Goal: Task Accomplishment & Management: Manage account settings

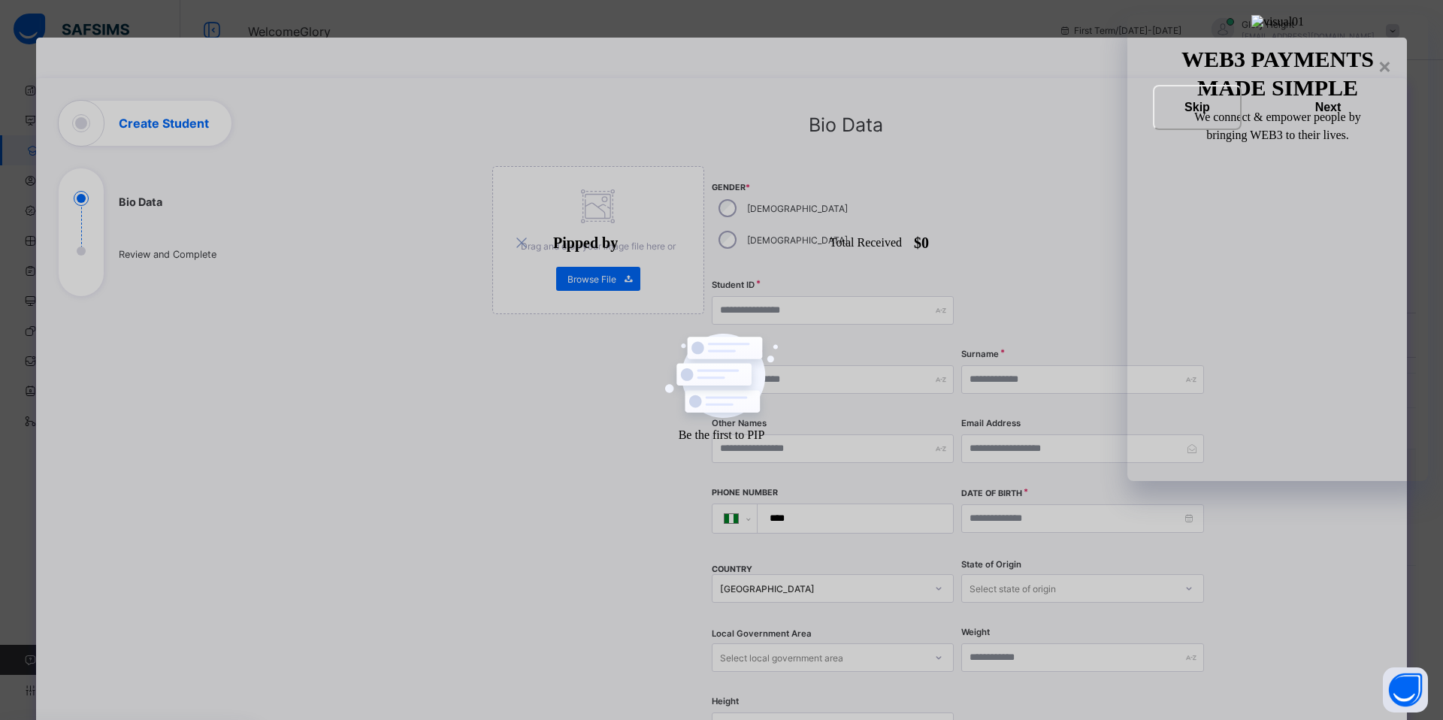
select select "**"
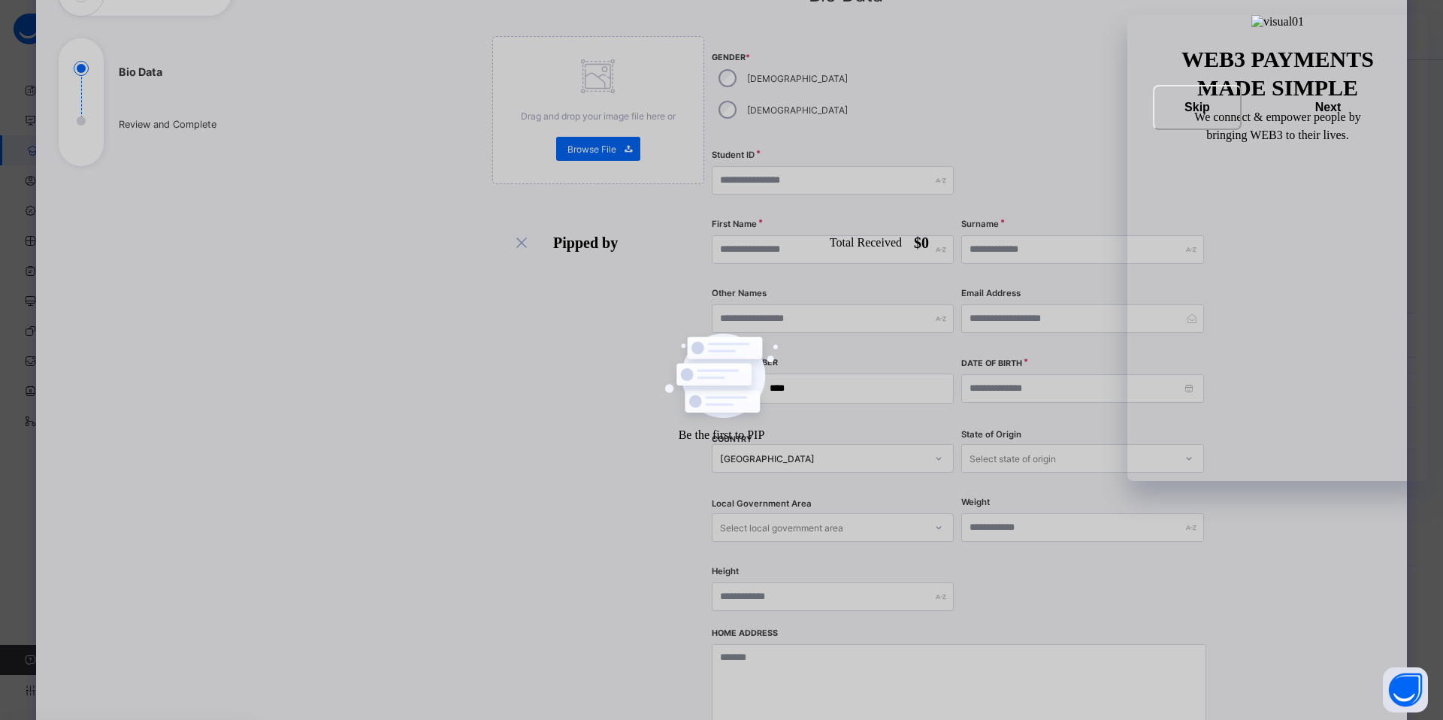
scroll to position [252, 0]
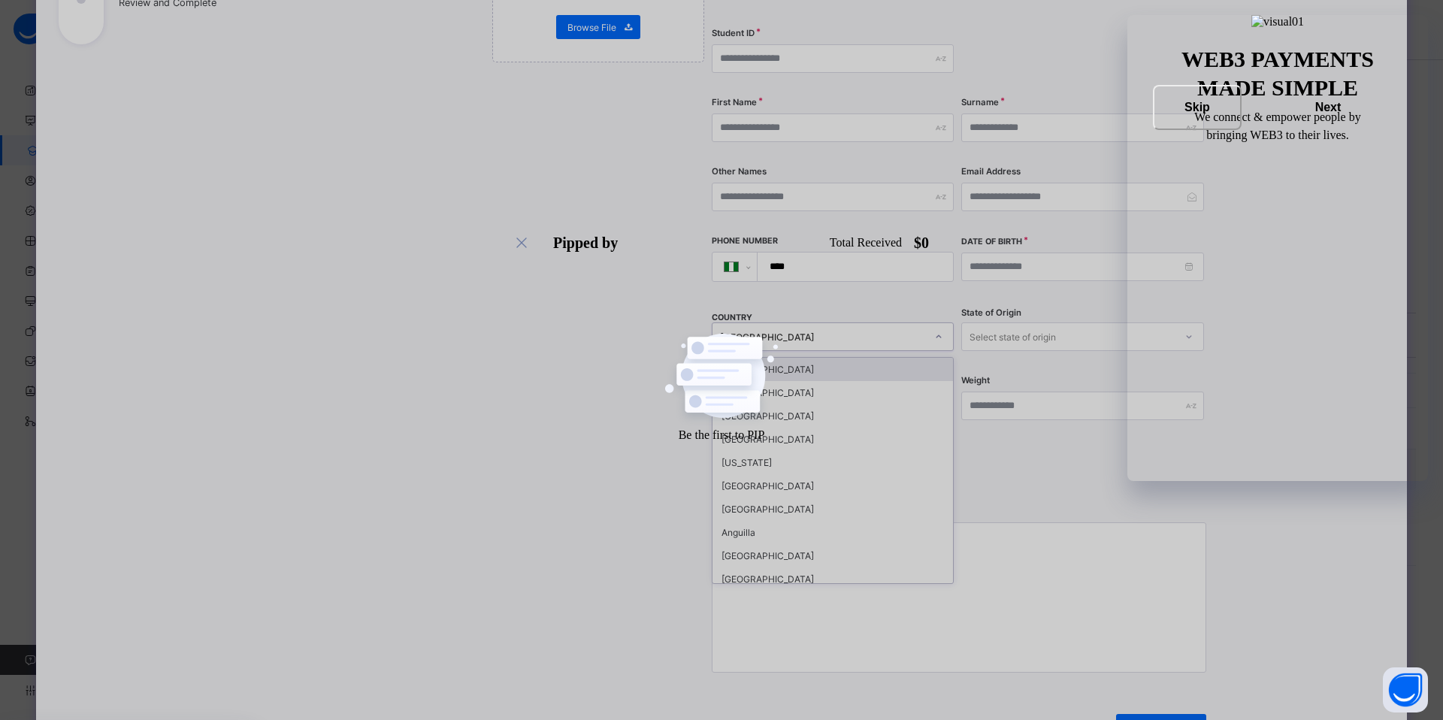
click at [929, 325] on div at bounding box center [939, 337] width 26 height 24
click at [1129, 326] on div "Select state of origin" at bounding box center [1068, 336] width 212 height 21
click at [825, 336] on div "COUNTRY [GEOGRAPHIC_DATA]" at bounding box center [833, 337] width 242 height 62
click at [910, 332] on div "[GEOGRAPHIC_DATA]" at bounding box center [823, 337] width 206 height 11
click at [818, 404] on div "[GEOGRAPHIC_DATA]" at bounding box center [833, 415] width 241 height 23
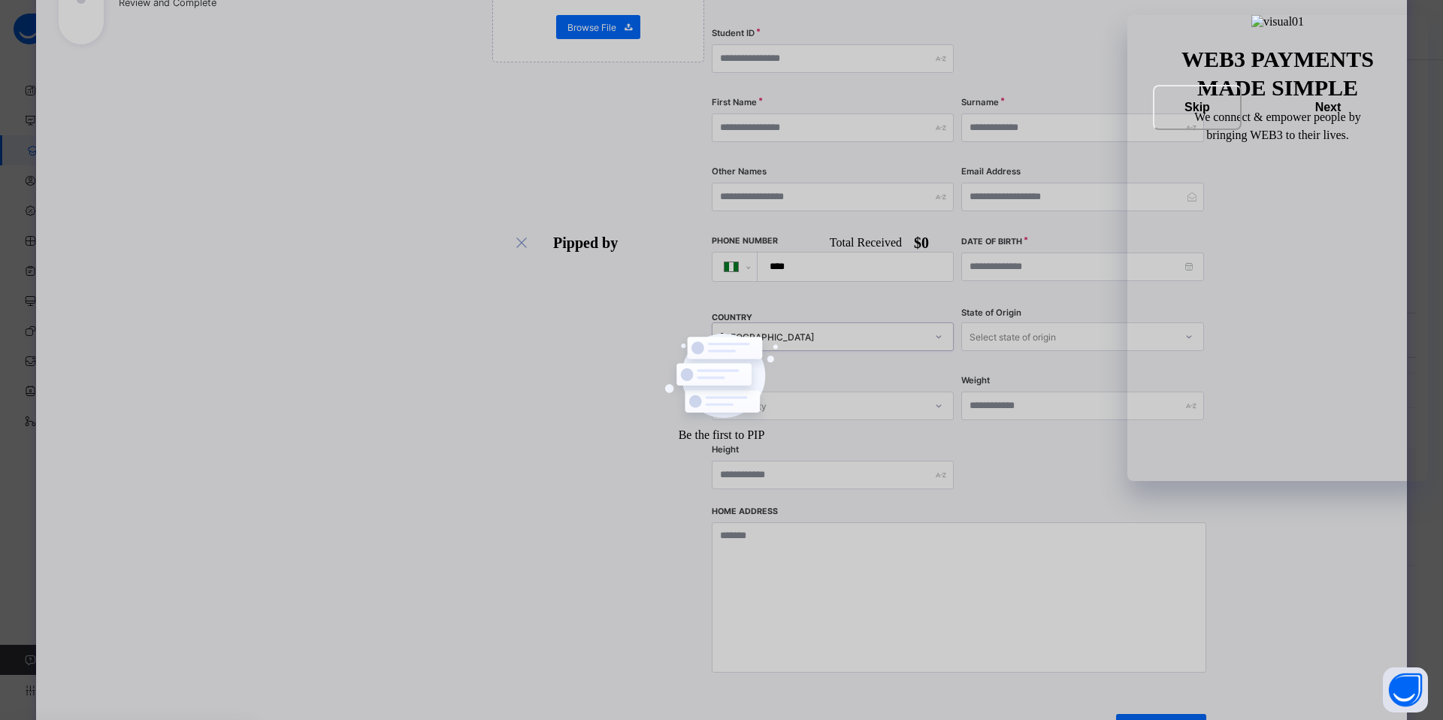
click at [1185, 329] on icon at bounding box center [1189, 336] width 9 height 15
click at [928, 335] on div "COUNTRY [GEOGRAPHIC_DATA]" at bounding box center [833, 337] width 242 height 62
click at [937, 398] on icon at bounding box center [938, 405] width 9 height 15
click at [919, 395] on div "Select City" at bounding box center [819, 405] width 212 height 21
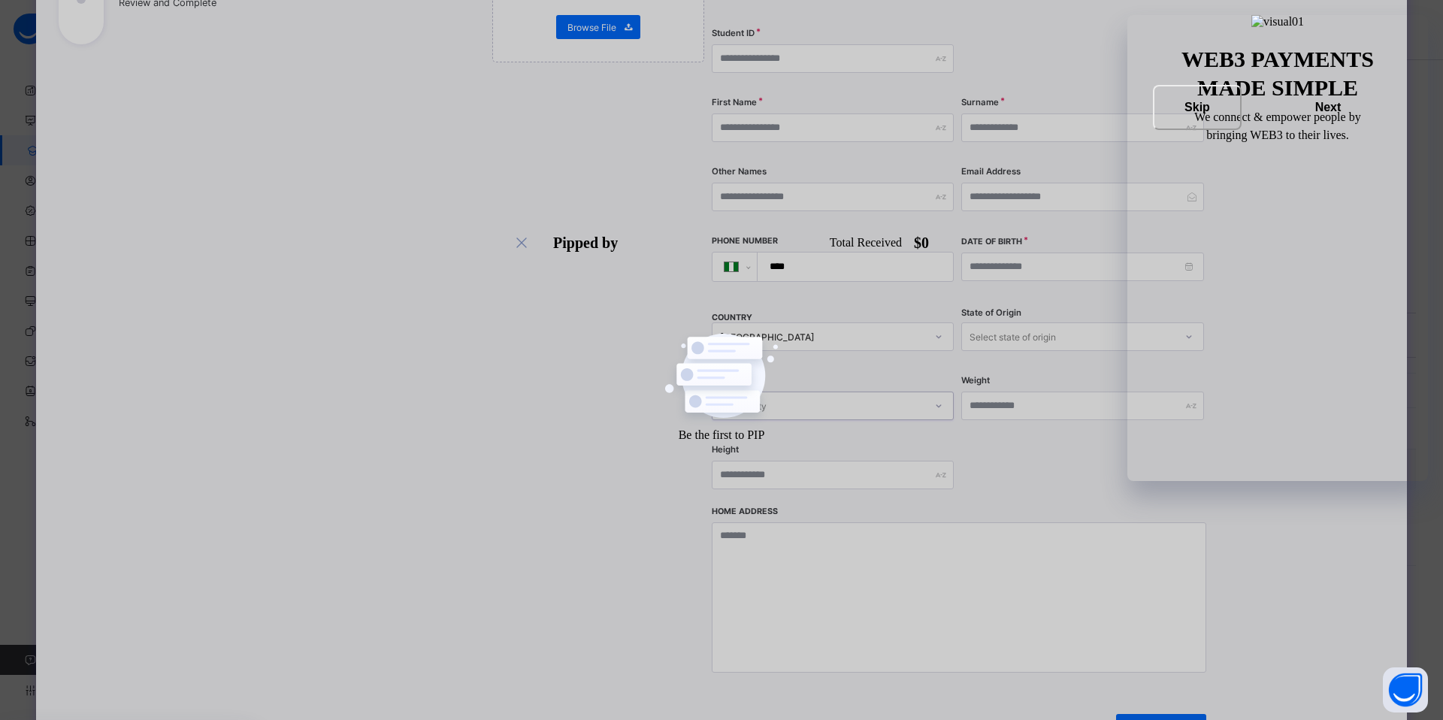
click at [920, 395] on div "Select City" at bounding box center [819, 405] width 212 height 21
click at [921, 395] on div "Select City" at bounding box center [819, 405] width 212 height 21
click at [920, 395] on div "Select City" at bounding box center [819, 405] width 212 height 21
click at [921, 395] on div "Select City" at bounding box center [819, 405] width 212 height 21
click at [940, 325] on div at bounding box center [939, 337] width 26 height 24
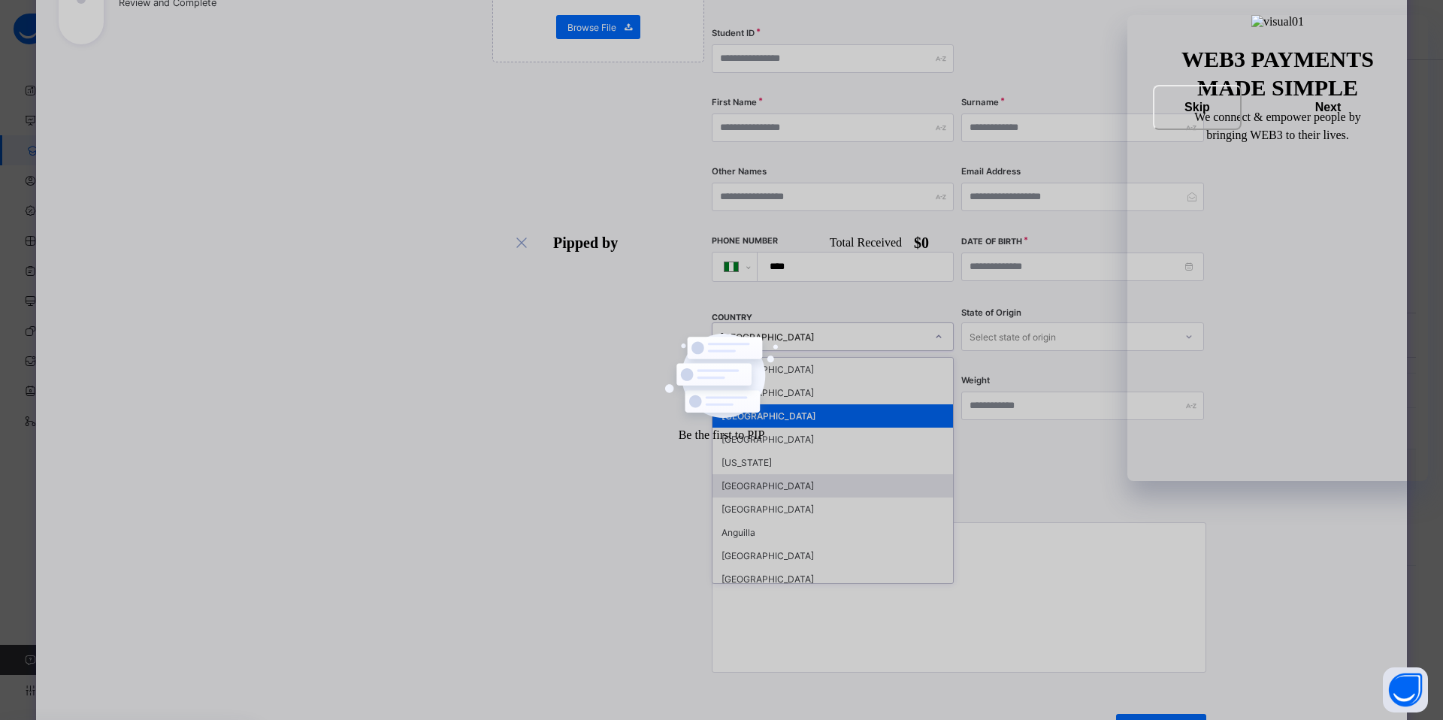
click at [853, 474] on div "[GEOGRAPHIC_DATA]" at bounding box center [833, 485] width 241 height 23
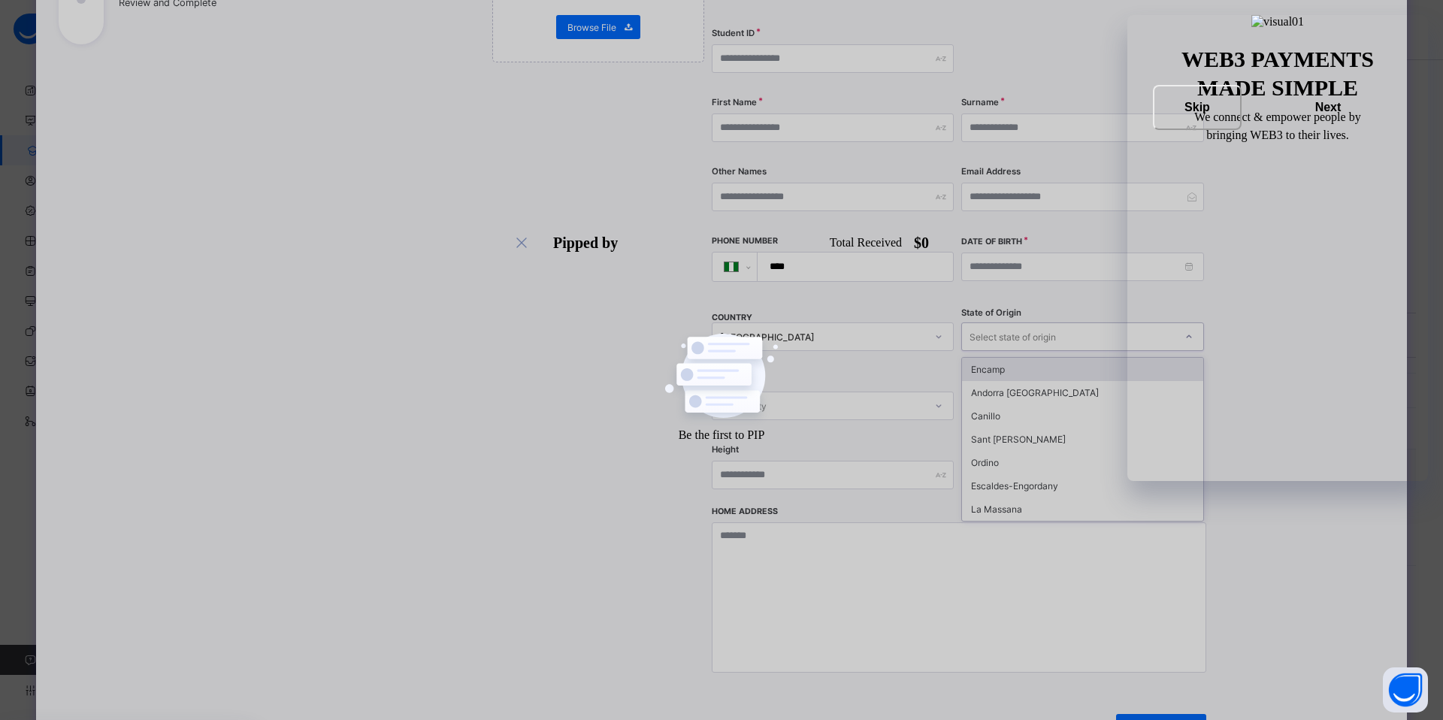
click at [1189, 329] on icon at bounding box center [1189, 336] width 9 height 15
click at [1249, 353] on div "**********" at bounding box center [846, 317] width 1078 height 937
click at [1138, 326] on div "Select state of origin" at bounding box center [1068, 336] width 212 height 21
click at [1115, 381] on div "Andorra [GEOGRAPHIC_DATA]" at bounding box center [1082, 392] width 241 height 23
click at [1255, 304] on div "**********" at bounding box center [846, 317] width 1078 height 937
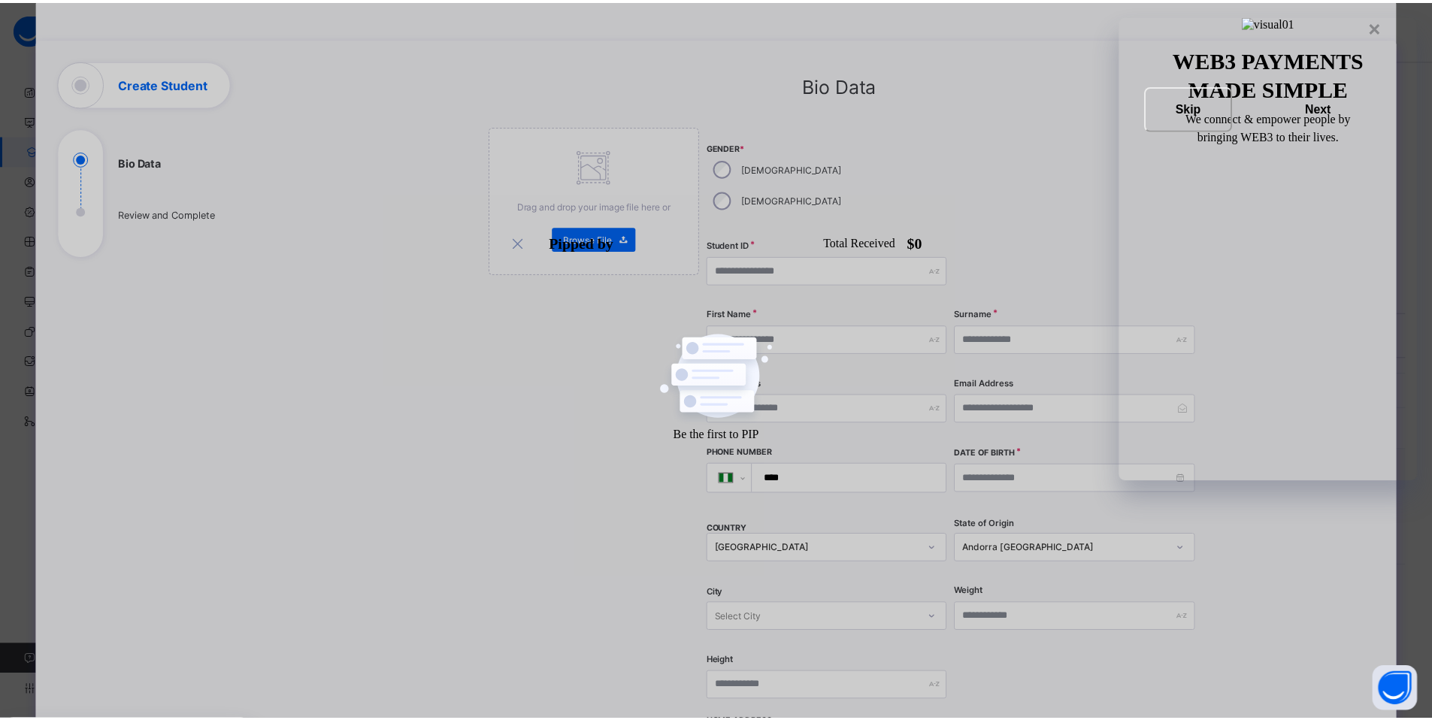
scroll to position [2, 0]
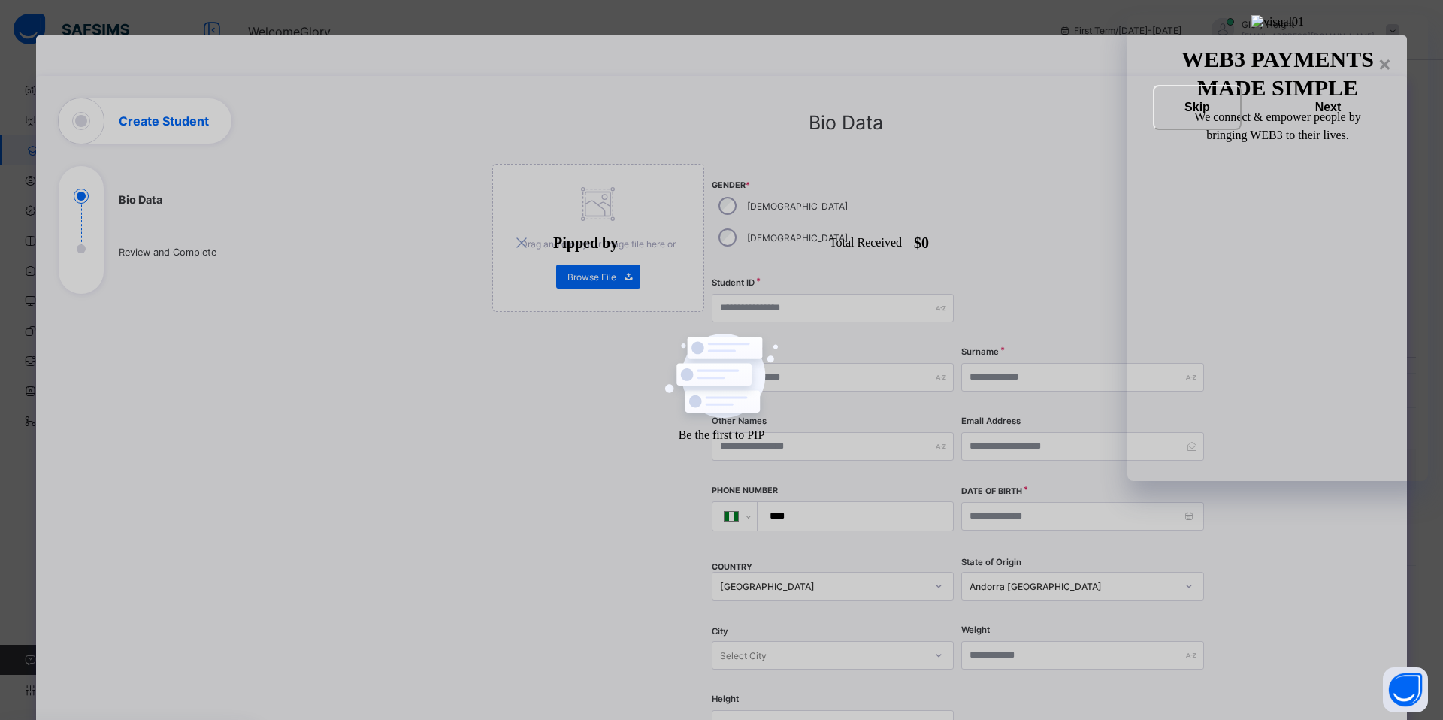
click at [1380, 59] on div "×" at bounding box center [1385, 63] width 14 height 26
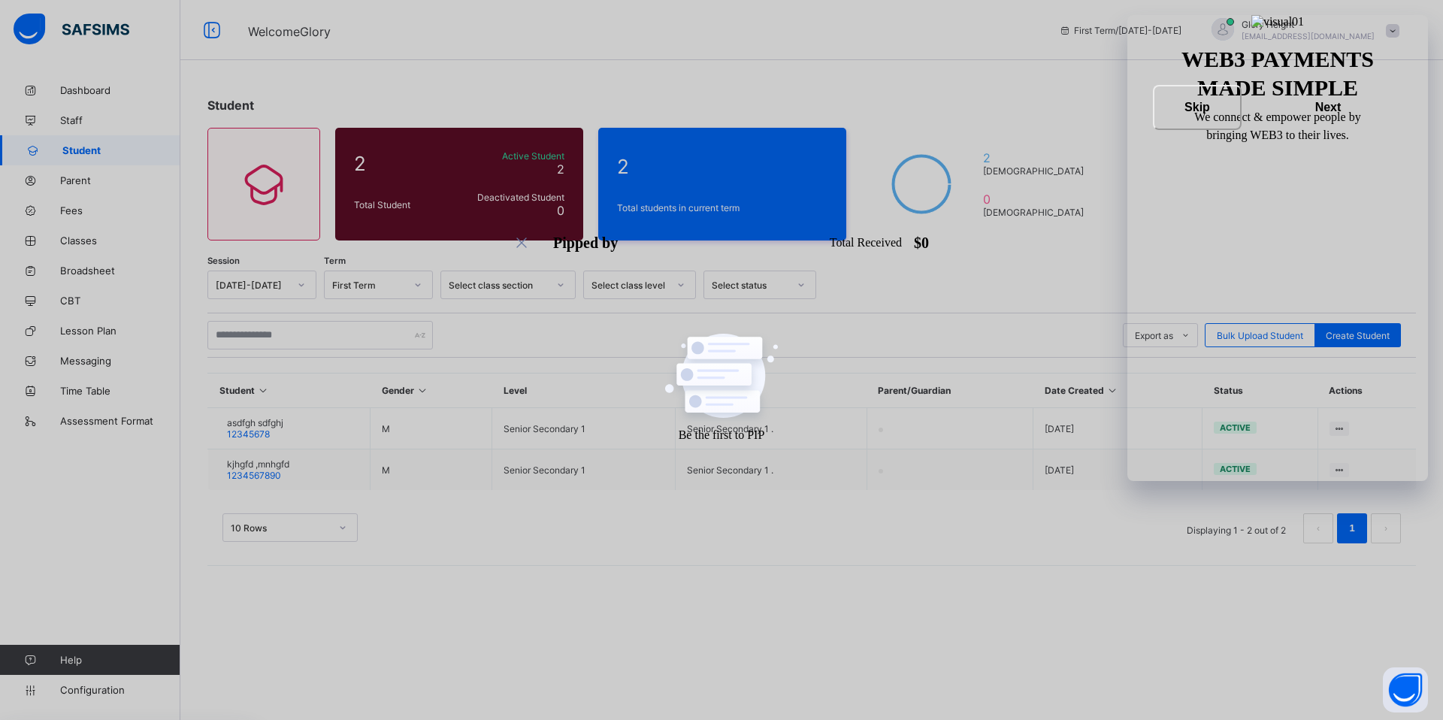
click at [1394, 30] on span at bounding box center [1393, 31] width 14 height 14
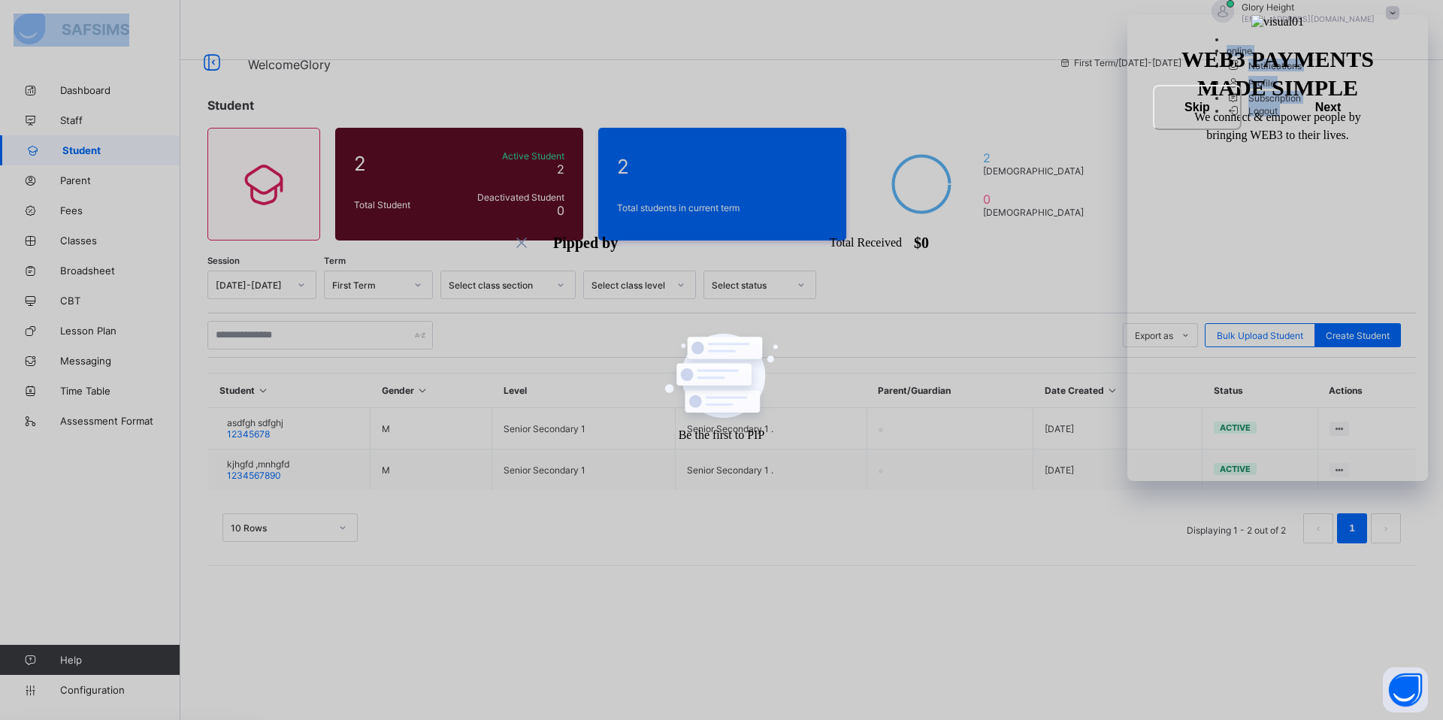
click at [1279, 119] on span "Logout" at bounding box center [1253, 111] width 52 height 16
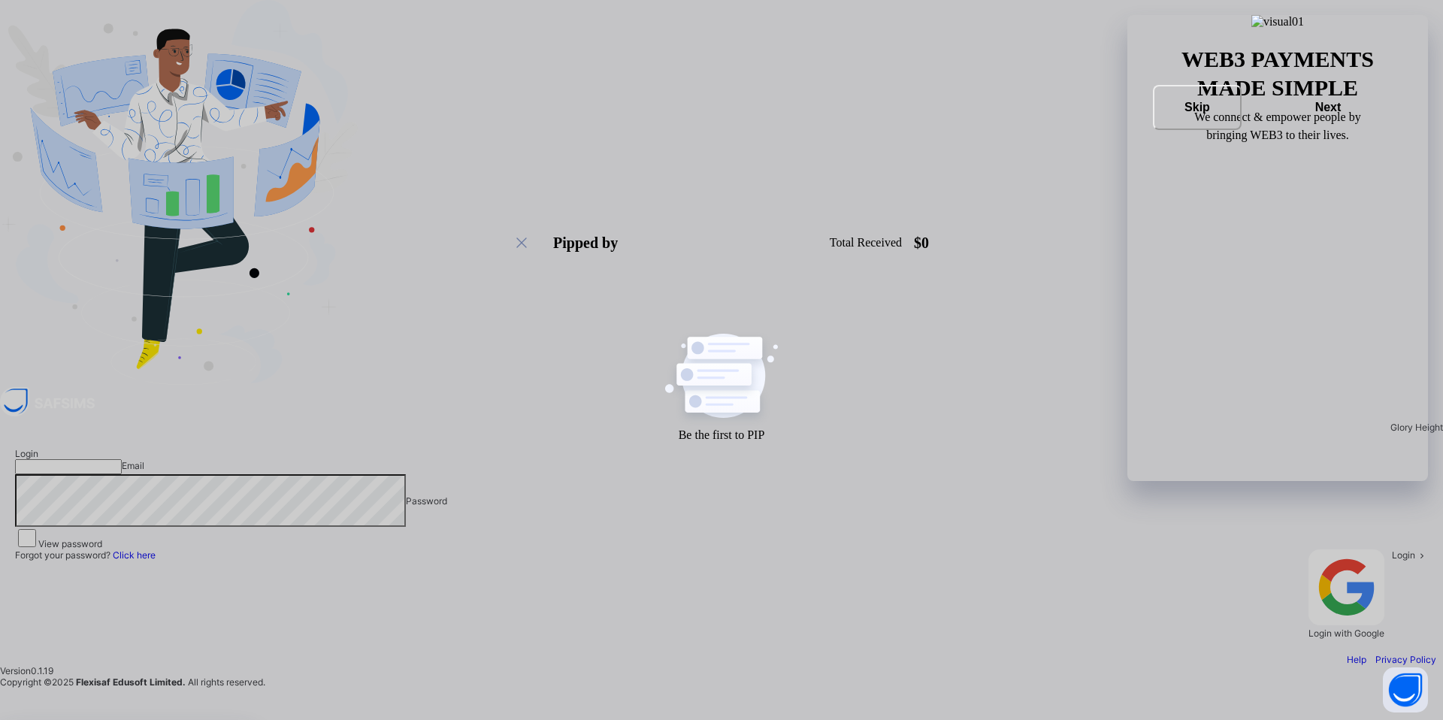
click at [122, 459] on input "email" at bounding box center [68, 466] width 107 height 15
type input "**********"
drag, startPoint x: 934, startPoint y: 316, endPoint x: 744, endPoint y: 311, distance: 189.5
click at [744, 433] on div "**********" at bounding box center [721, 543] width 1443 height 221
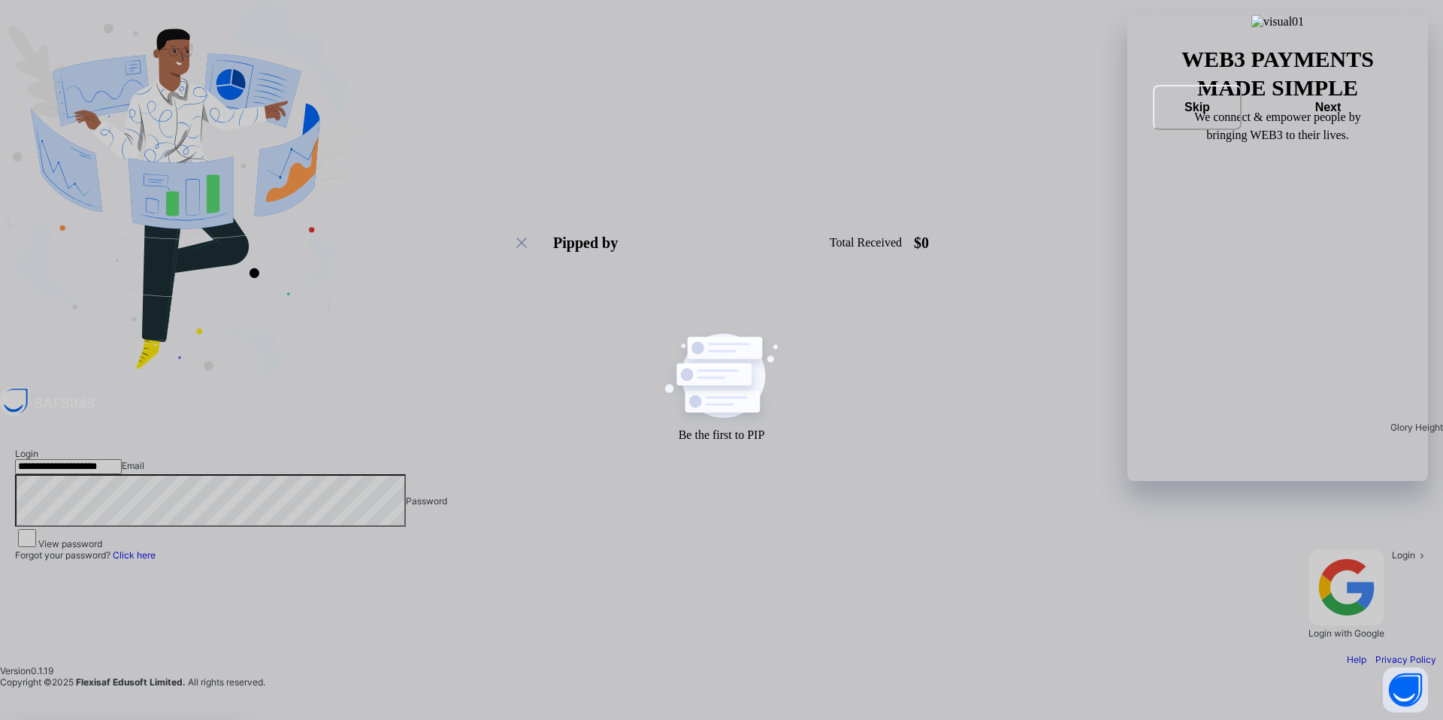
click at [725, 419] on div "**********" at bounding box center [721, 542] width 1443 height 247
click at [1415, 549] on icon at bounding box center [1421, 554] width 13 height 11
